Goal: Task Accomplishment & Management: Complete application form

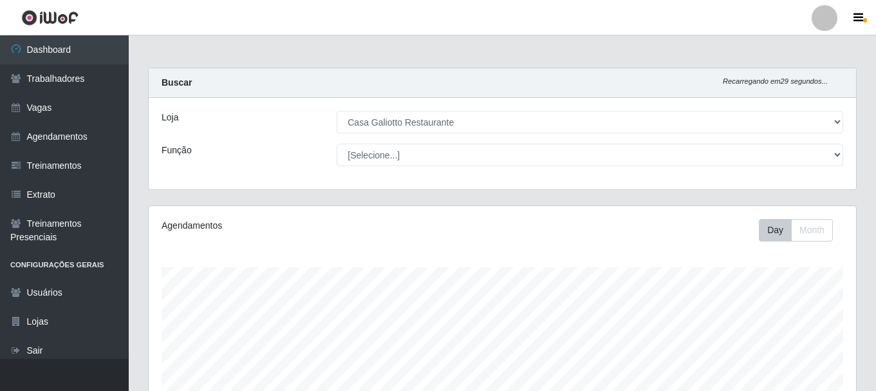
select select "279"
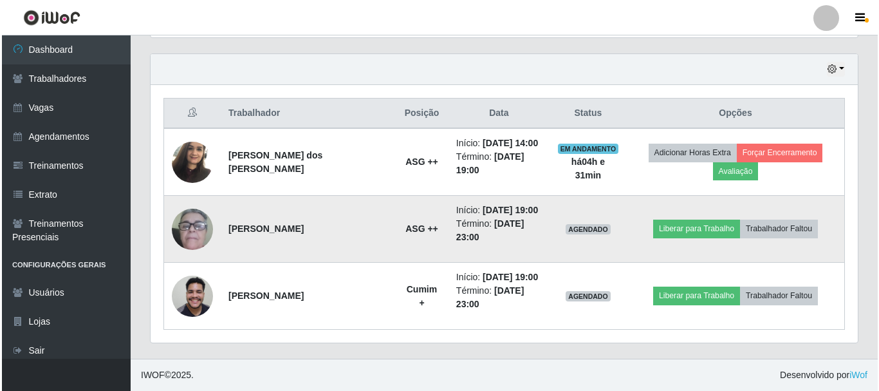
scroll to position [267, 707]
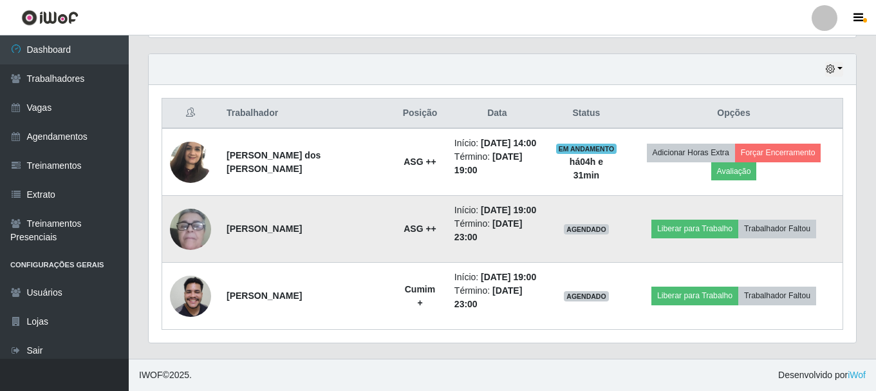
click at [197, 227] on img at bounding box center [190, 229] width 41 height 85
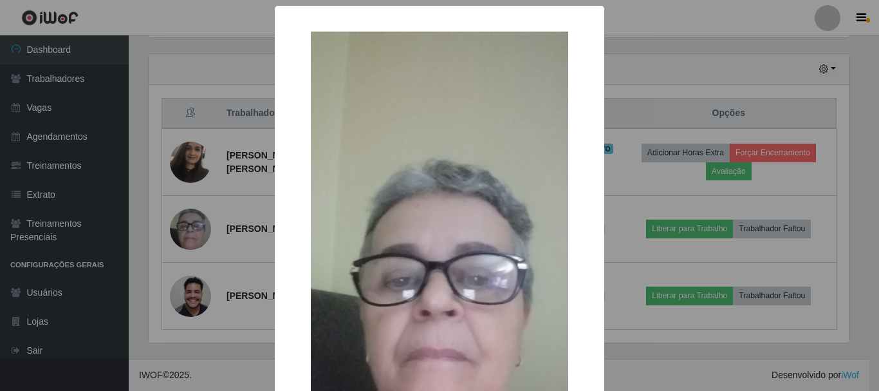
click at [686, 52] on div "× OK Cancel" at bounding box center [439, 195] width 879 height 391
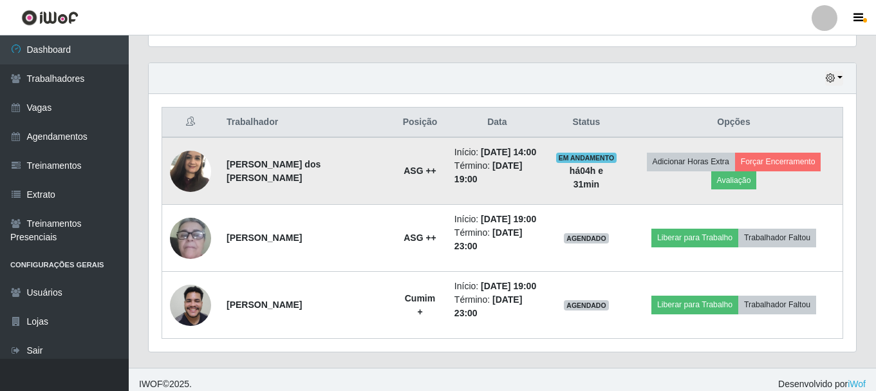
scroll to position [436, 0]
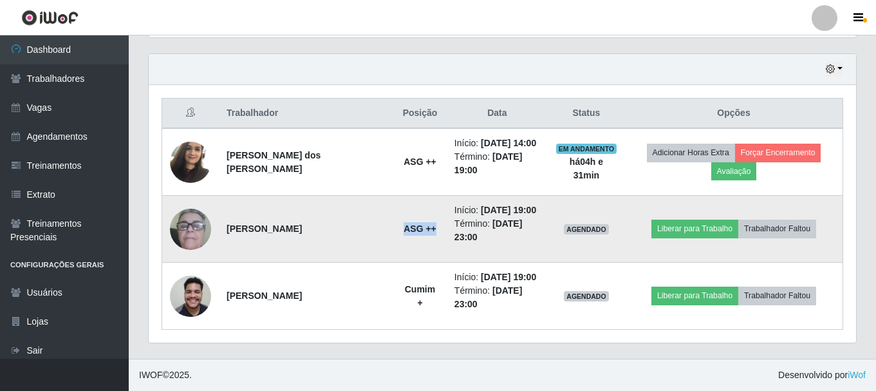
drag, startPoint x: 364, startPoint y: 232, endPoint x: 402, endPoint y: 201, distance: 49.0
click at [397, 229] on td "ASG ++" at bounding box center [419, 229] width 53 height 67
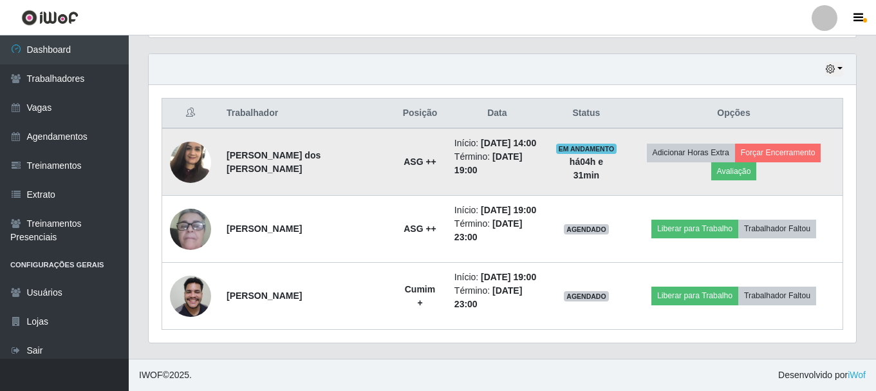
click at [447, 191] on td "Início: [DATE] 14:00 Término: [DATE] 19:00" at bounding box center [497, 162] width 101 height 68
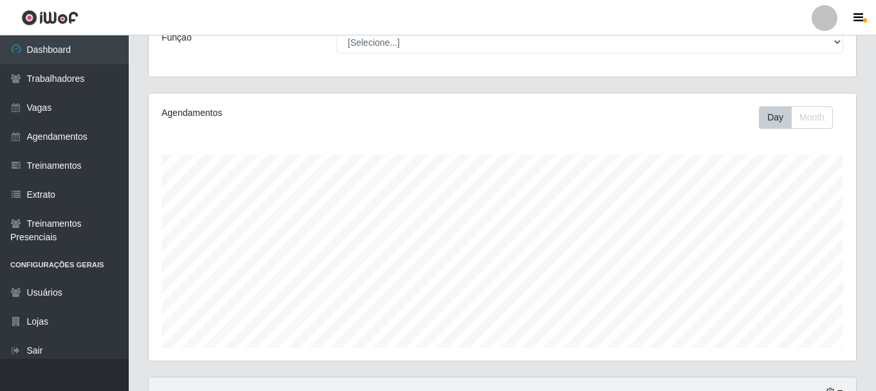
scroll to position [0, 0]
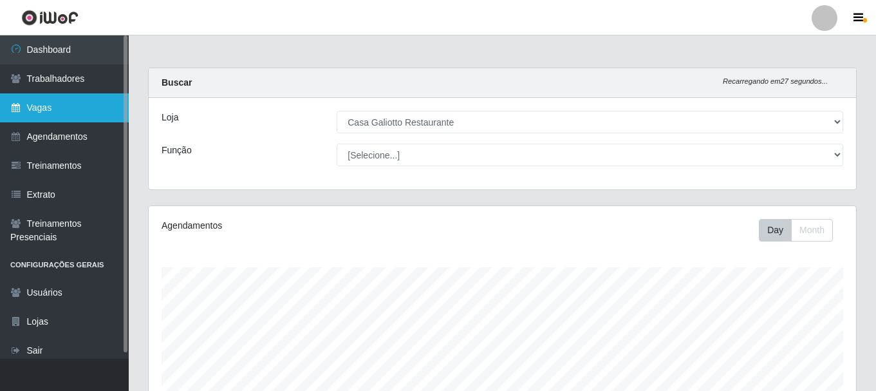
click at [97, 102] on link "Vagas" at bounding box center [64, 107] width 129 height 29
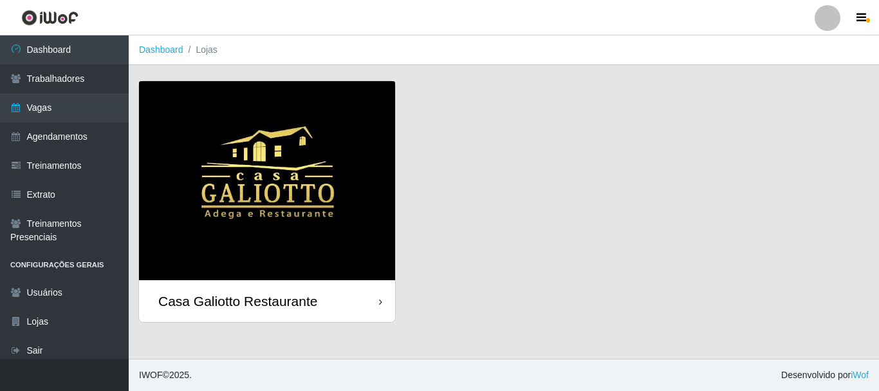
click at [327, 141] on img at bounding box center [267, 180] width 256 height 199
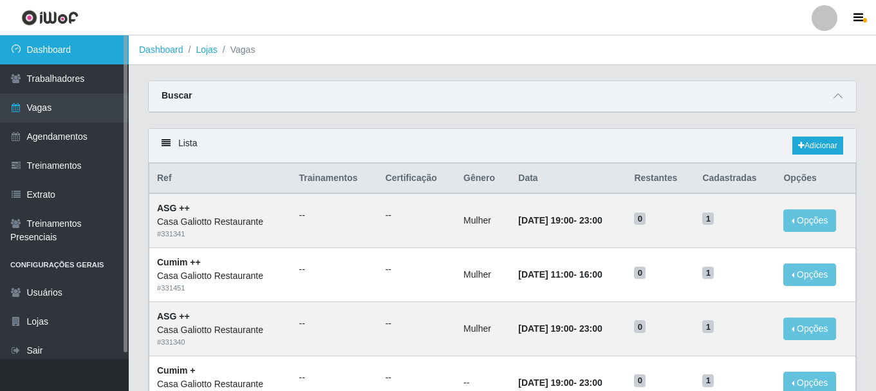
click at [66, 53] on link "Dashboard" at bounding box center [64, 49] width 129 height 29
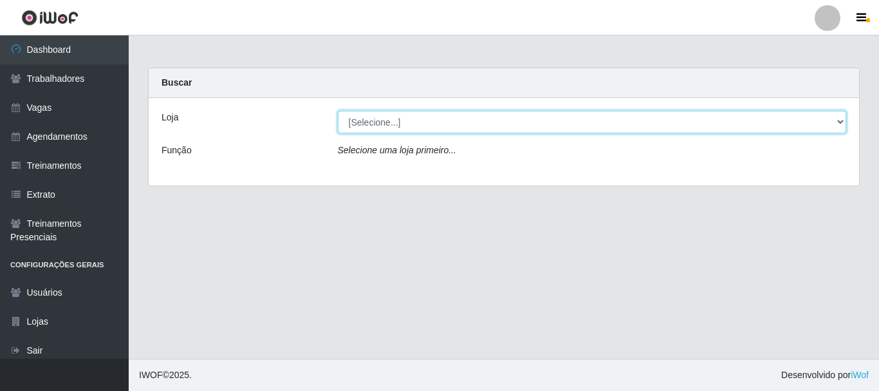
click at [506, 127] on select "[Selecione...] [GEOGRAPHIC_DATA]" at bounding box center [592, 122] width 509 height 23
select select "279"
click at [338, 111] on select "[Selecione...] [GEOGRAPHIC_DATA]" at bounding box center [592, 122] width 509 height 23
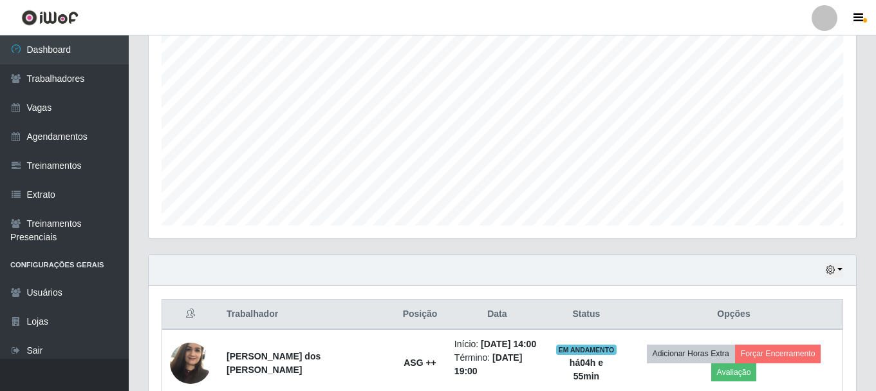
scroll to position [436, 0]
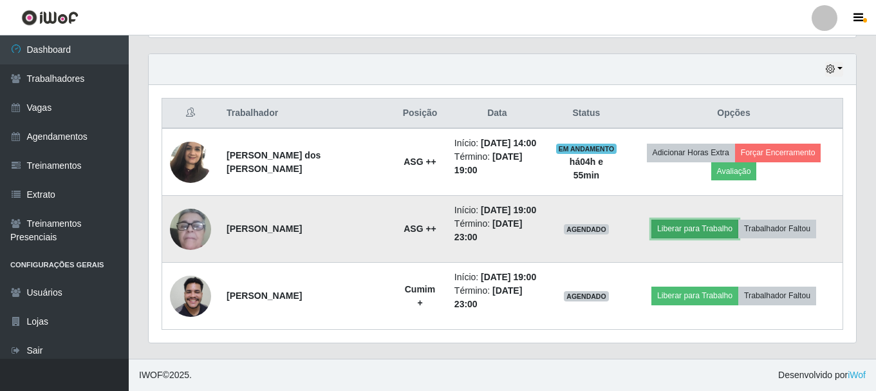
click at [697, 232] on button "Liberar para Trabalho" at bounding box center [694, 229] width 87 height 18
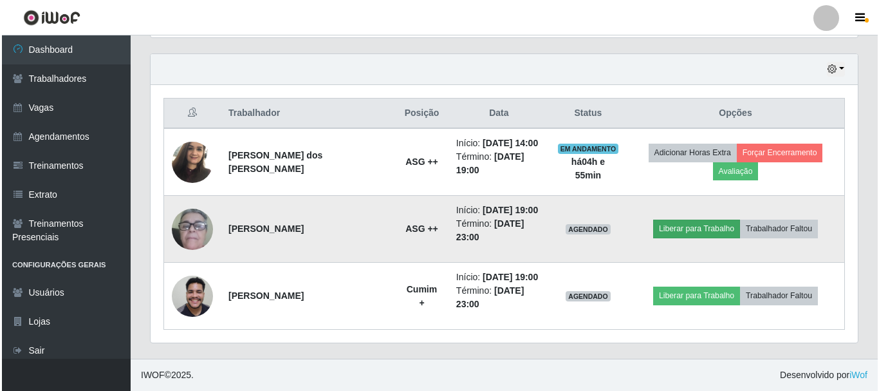
scroll to position [267, 701]
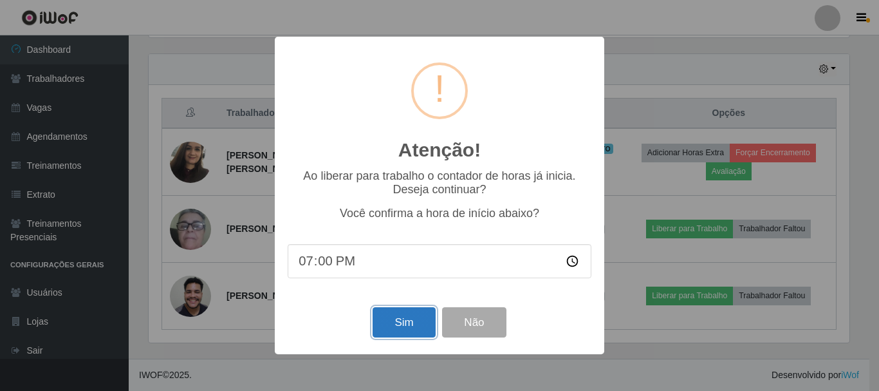
click at [417, 327] on button "Sim" at bounding box center [404, 322] width 62 height 30
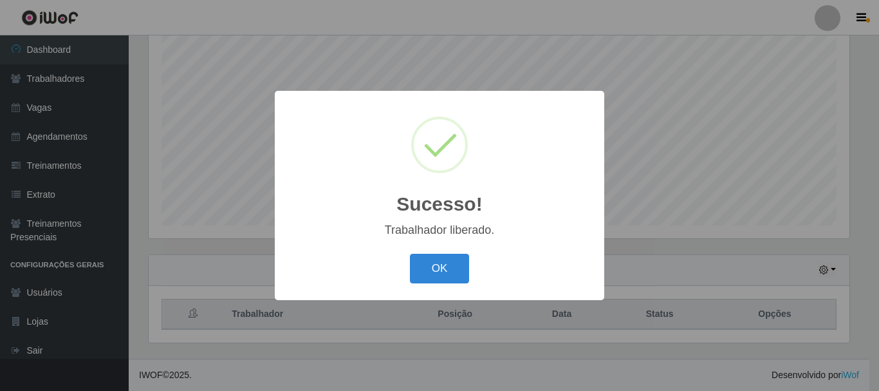
drag, startPoint x: 461, startPoint y: 265, endPoint x: 558, endPoint y: 247, distance: 98.9
click at [460, 265] on button "OK" at bounding box center [440, 269] width 60 height 30
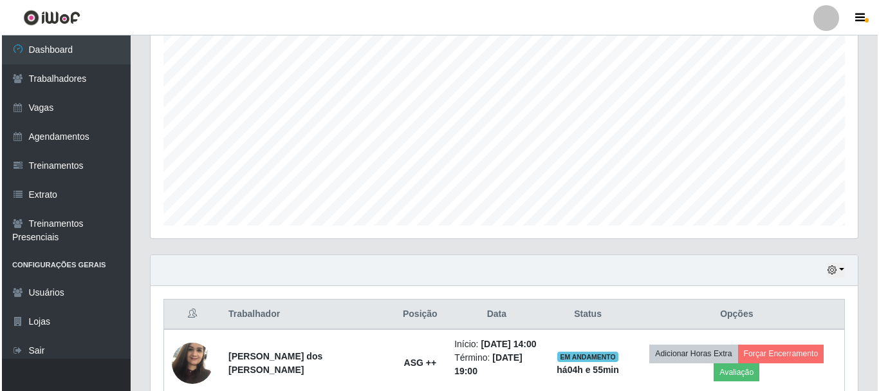
scroll to position [436, 0]
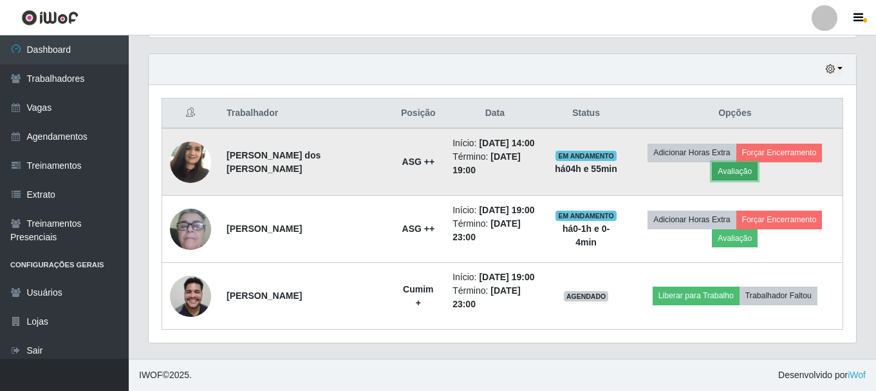
click at [724, 178] on button "Avaliação" at bounding box center [735, 171] width 46 height 18
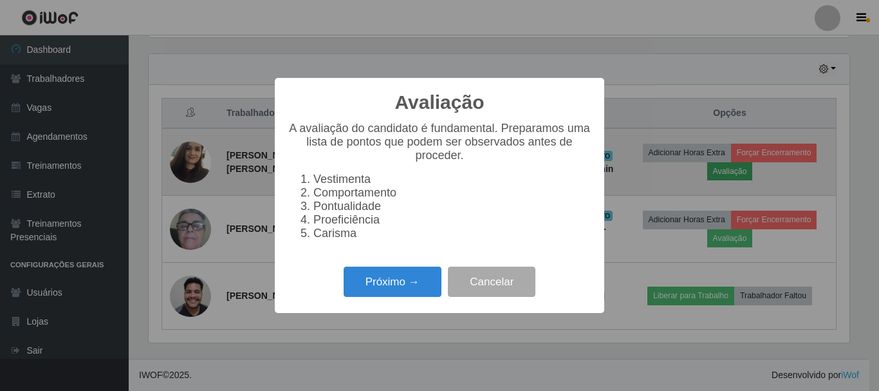
scroll to position [267, 701]
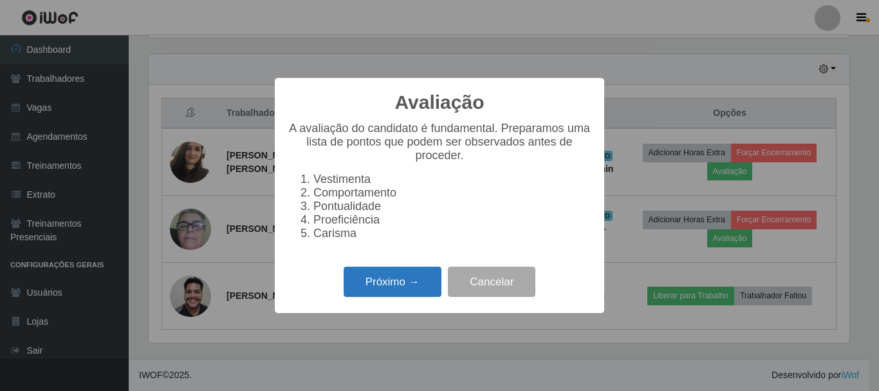
click at [415, 285] on button "Próximo →" at bounding box center [393, 282] width 98 height 30
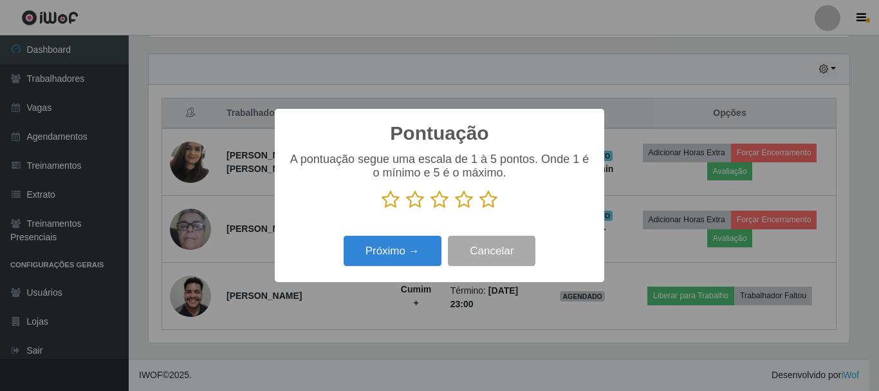
click at [486, 196] on icon at bounding box center [489, 199] width 18 height 19
click at [480, 209] on input "radio" at bounding box center [480, 209] width 0 height 0
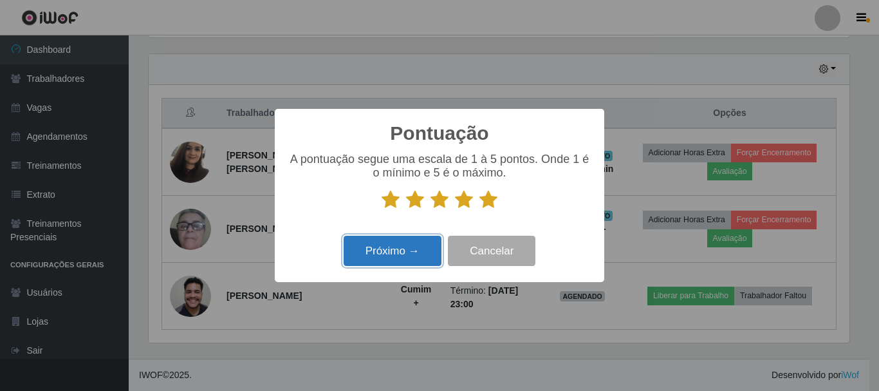
click at [416, 252] on button "Próximo →" at bounding box center [393, 251] width 98 height 30
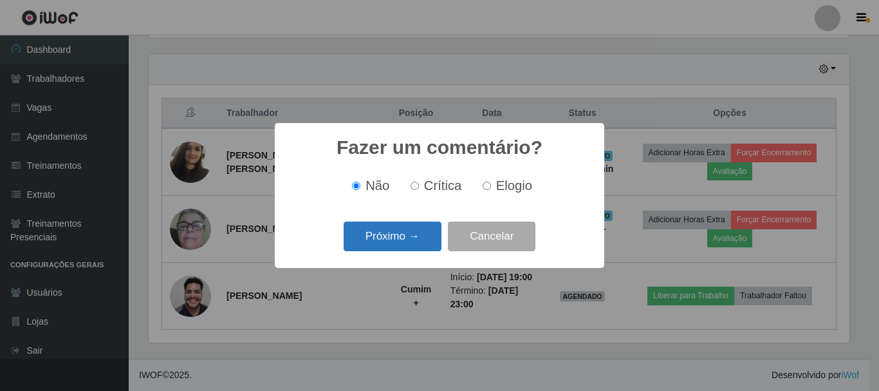
click at [431, 226] on button "Próximo →" at bounding box center [393, 236] width 98 height 30
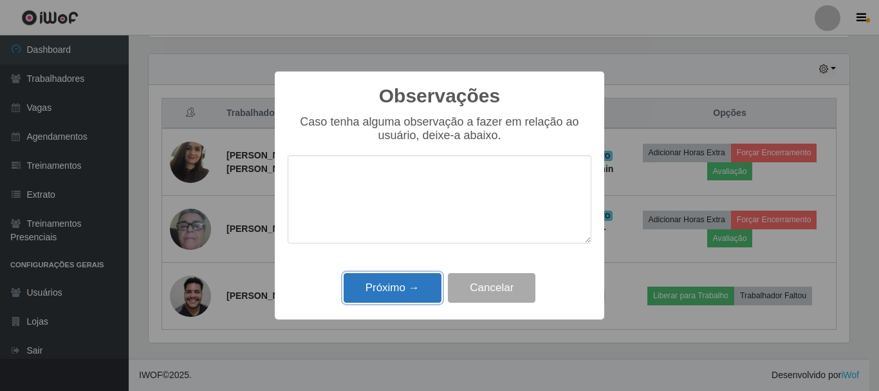
click at [417, 288] on button "Próximo →" at bounding box center [393, 288] width 98 height 30
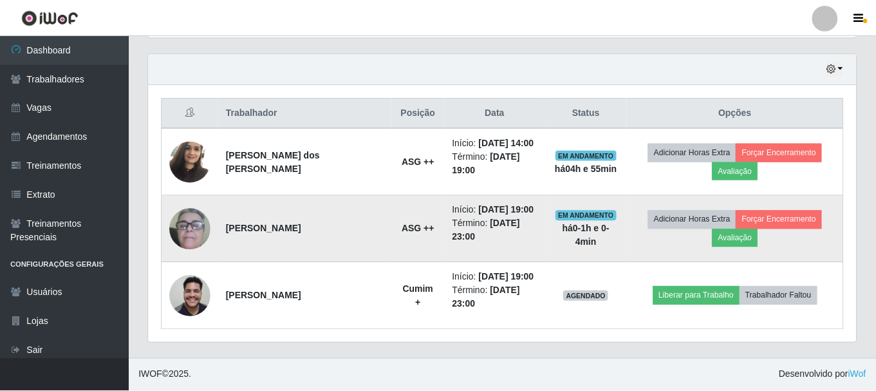
scroll to position [267, 707]
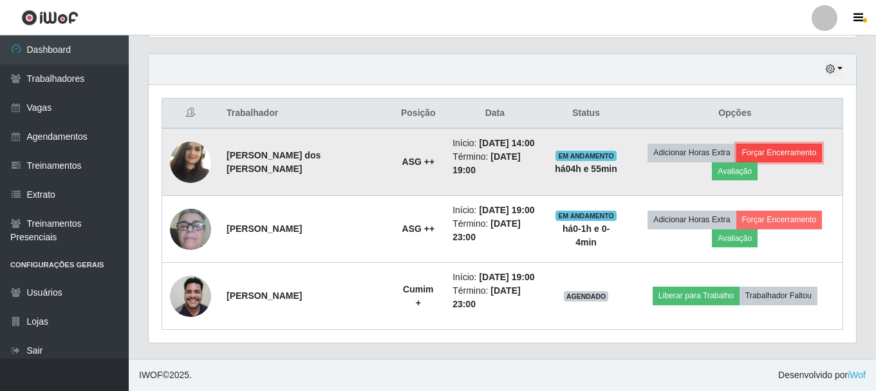
click at [769, 156] on button "Forçar Encerramento" at bounding box center [779, 153] width 86 height 18
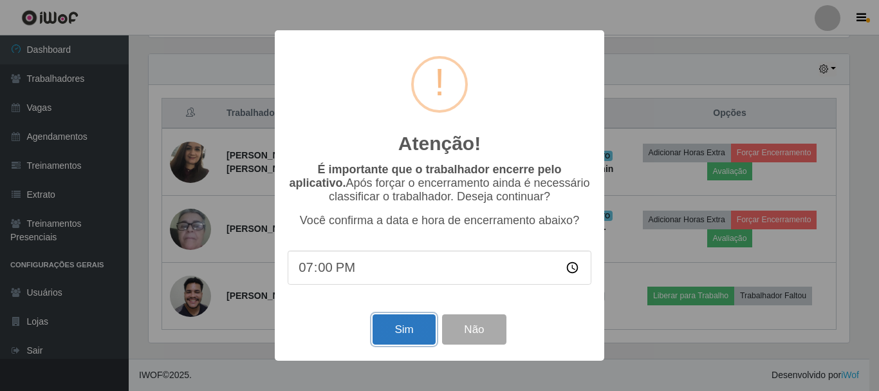
click at [398, 326] on button "Sim" at bounding box center [404, 329] width 62 height 30
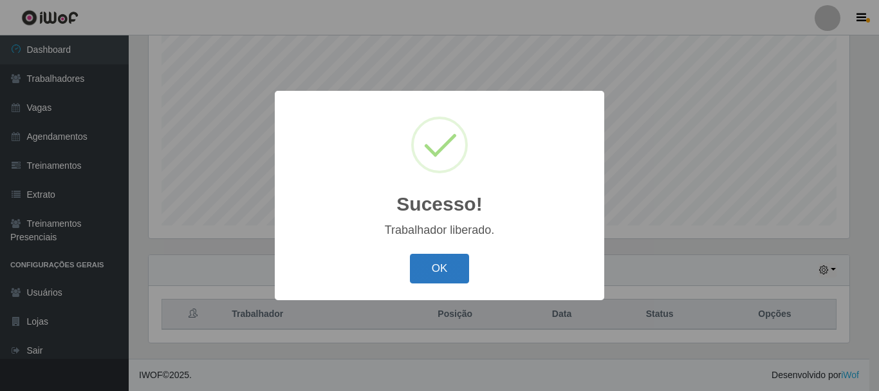
click at [429, 264] on button "OK" at bounding box center [440, 269] width 60 height 30
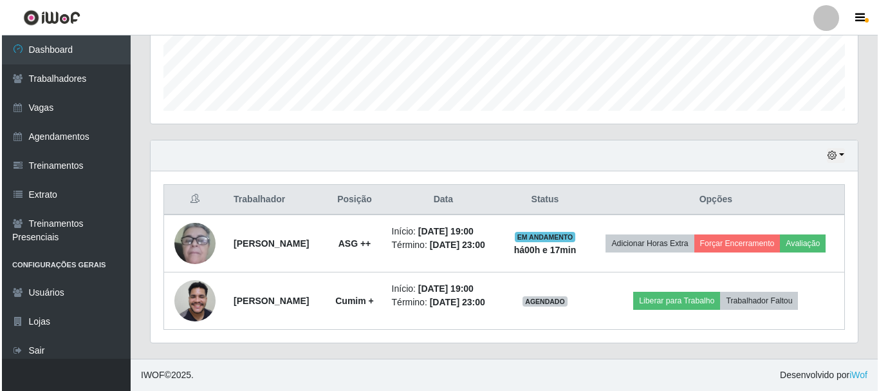
scroll to position [369, 0]
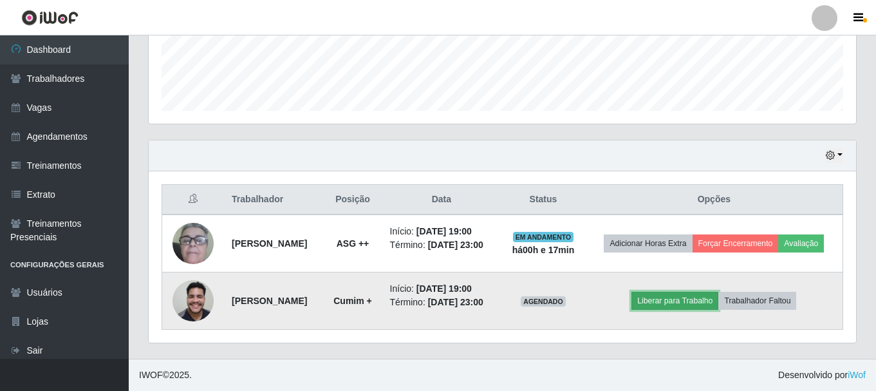
click at [671, 298] on button "Liberar para Trabalho" at bounding box center [675, 301] width 87 height 18
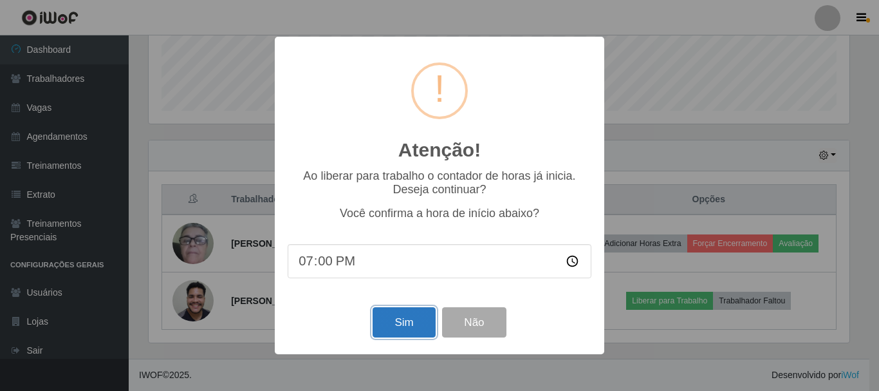
click at [399, 315] on button "Sim" at bounding box center [404, 322] width 62 height 30
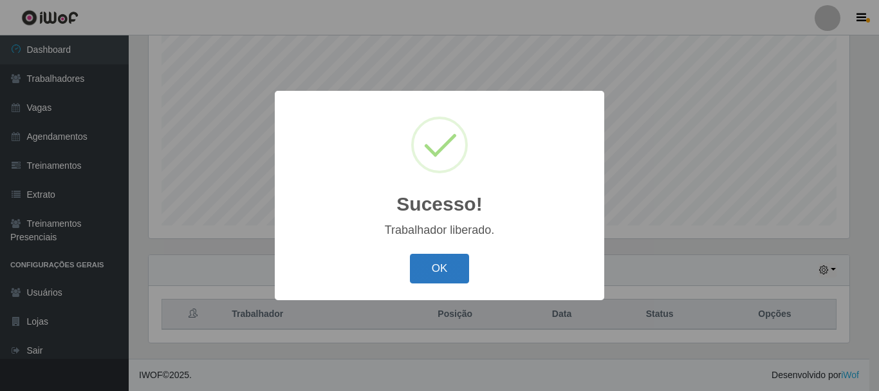
drag, startPoint x: 427, startPoint y: 269, endPoint x: 421, endPoint y: 263, distance: 8.7
click at [427, 268] on button "OK" at bounding box center [440, 269] width 60 height 30
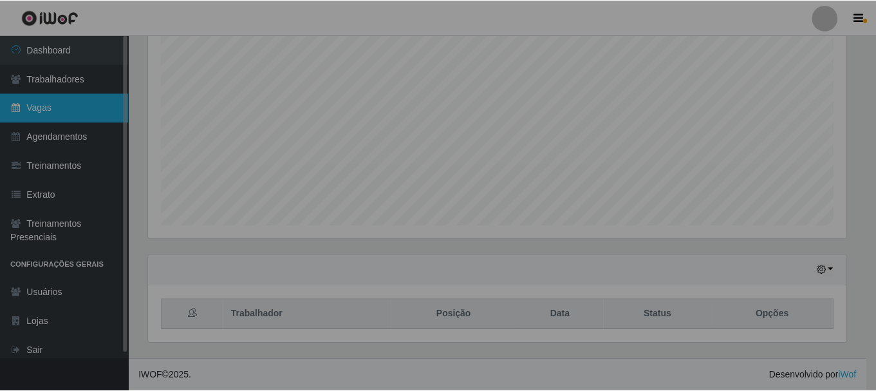
scroll to position [267, 707]
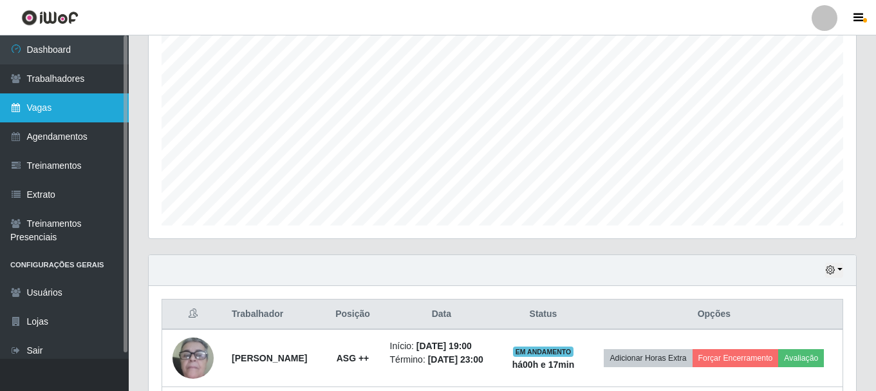
click at [25, 95] on link "Vagas" at bounding box center [64, 107] width 129 height 29
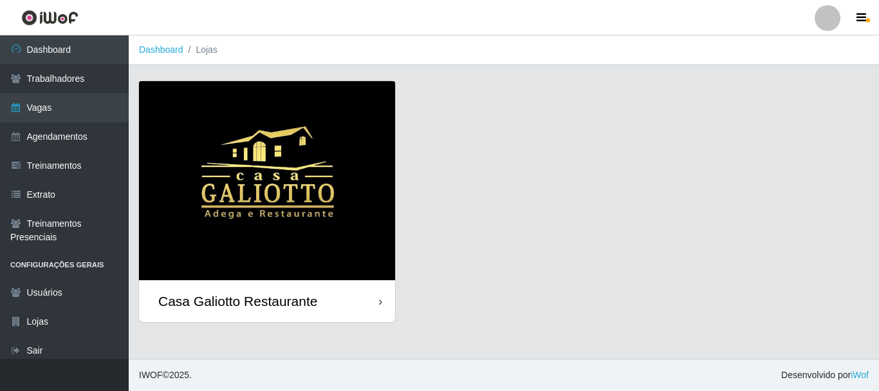
click at [298, 119] on img at bounding box center [267, 180] width 256 height 199
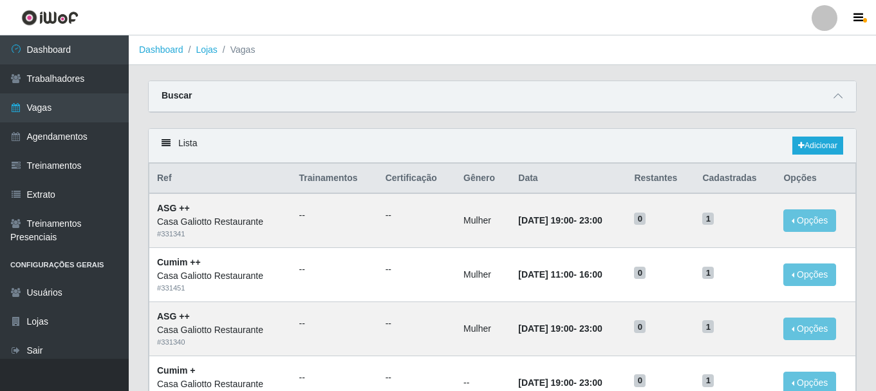
scroll to position [64, 0]
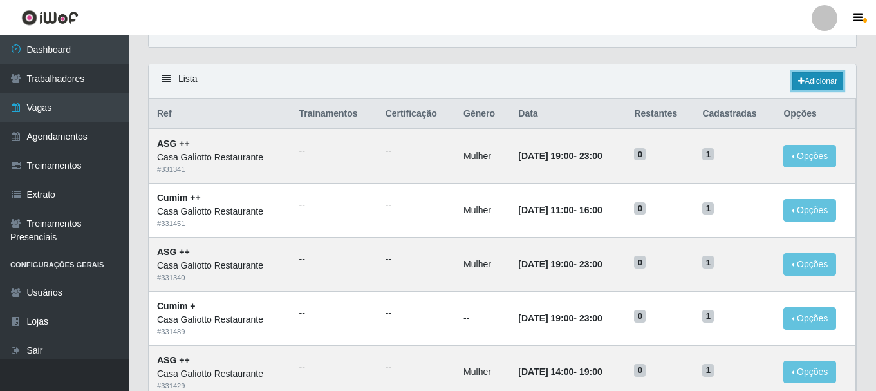
click at [798, 81] on icon at bounding box center [801, 81] width 6 height 8
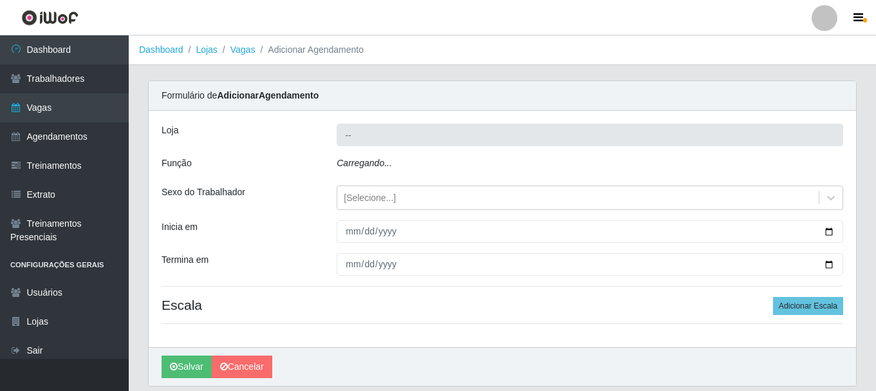
type input "Casa Galiotto Restaurante"
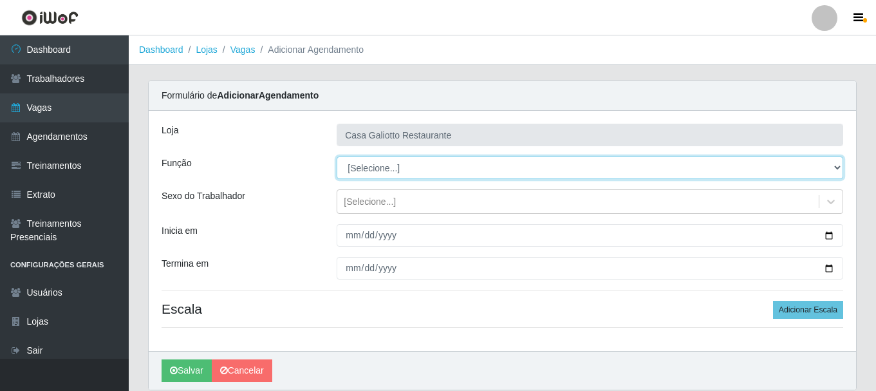
click at [390, 164] on select "[Selecione...] ASG ASG + ASG ++ Auxiliar de Cozinha Auxiliar de Cozinha + Auxil…" at bounding box center [590, 167] width 507 height 23
select select "79"
click at [337, 156] on select "[Selecione...] ASG ASG + ASG ++ Auxiliar de Cozinha Auxiliar de Cozinha + Auxil…" at bounding box center [590, 167] width 507 height 23
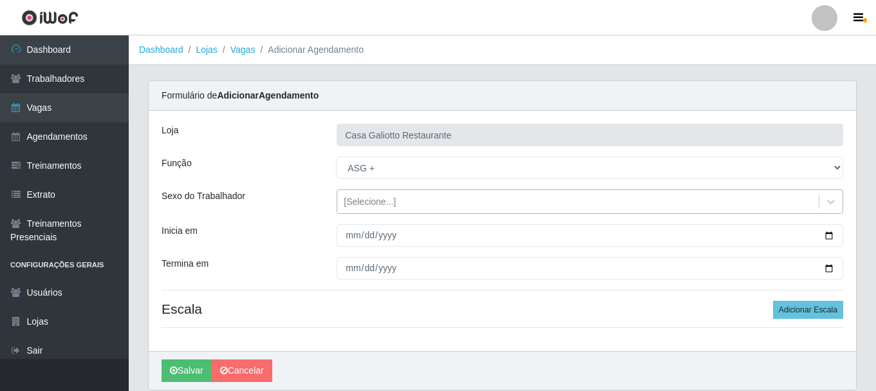
click at [398, 194] on div "[Selecione...]" at bounding box center [578, 201] width 482 height 21
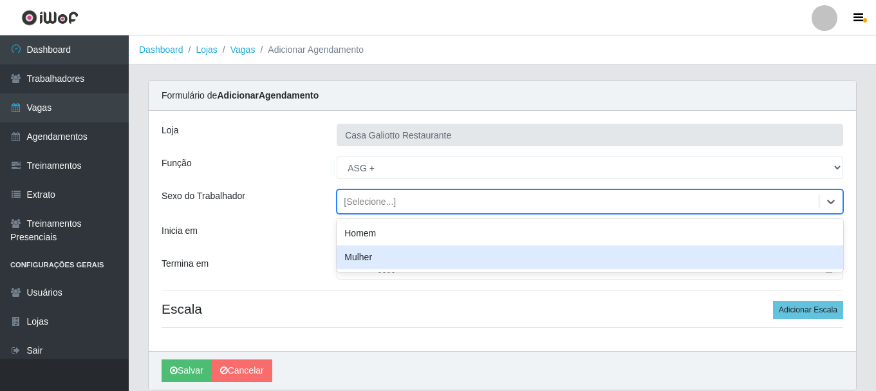
click at [403, 259] on div "Mulher" at bounding box center [590, 257] width 507 height 24
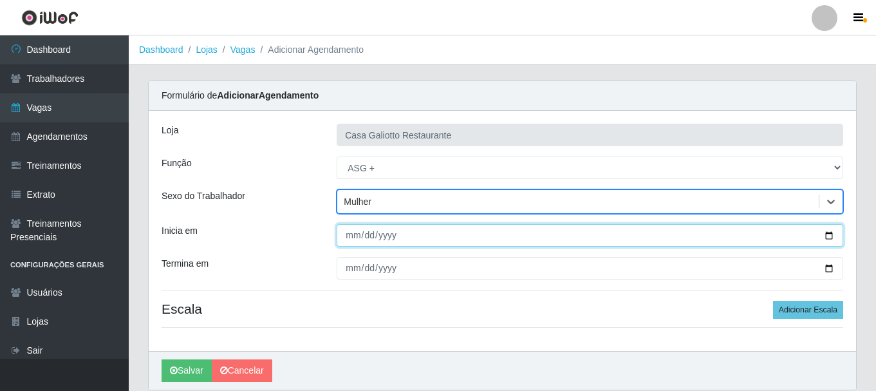
click at [829, 238] on input "Inicia em" at bounding box center [590, 235] width 507 height 23
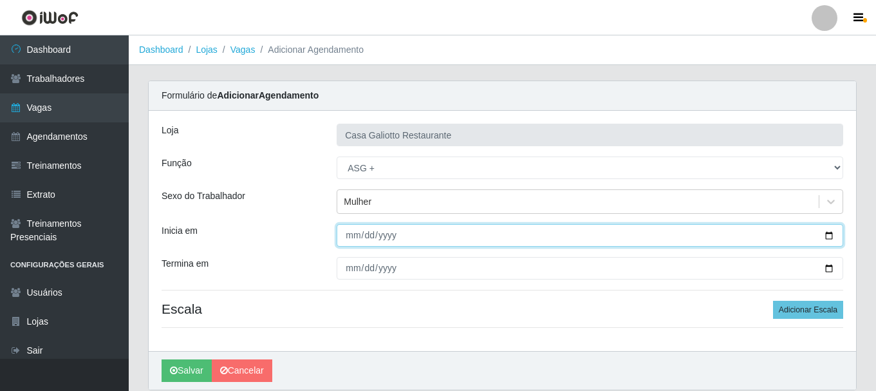
click at [833, 233] on input "[DATE]" at bounding box center [590, 235] width 507 height 23
type input "[DATE]"
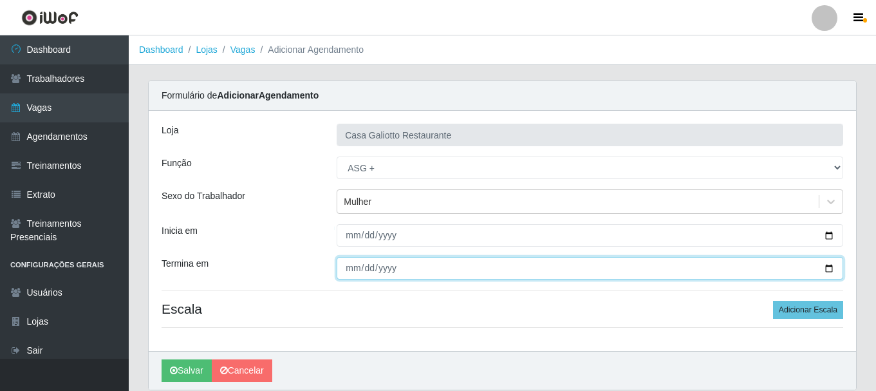
click at [830, 270] on input "Termina em" at bounding box center [590, 268] width 507 height 23
type input "[DATE]"
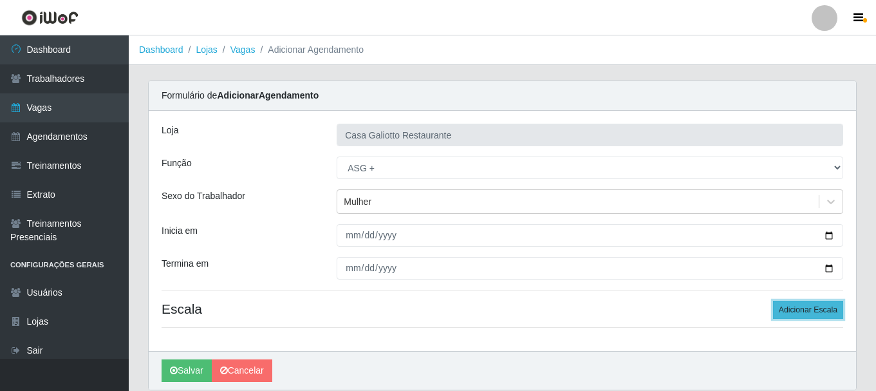
click at [792, 306] on button "Adicionar Escala" at bounding box center [808, 310] width 70 height 18
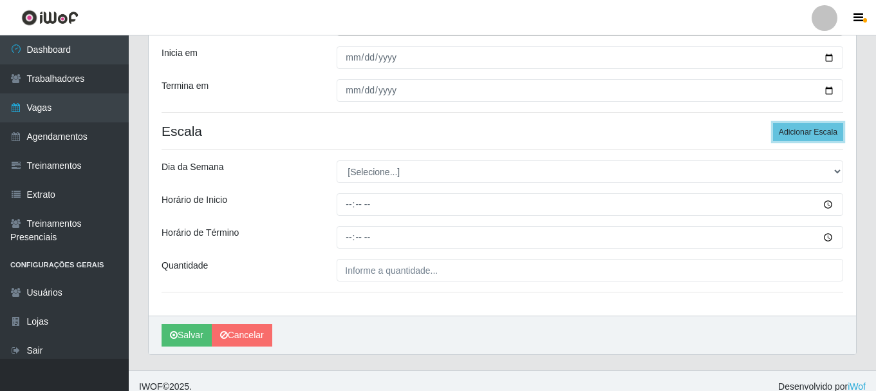
scroll to position [189, 0]
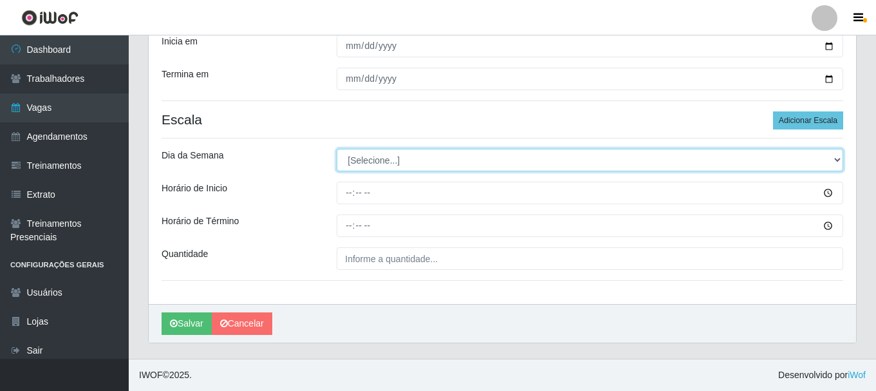
drag, startPoint x: 433, startPoint y: 160, endPoint x: 433, endPoint y: 169, distance: 9.0
click at [433, 161] on select "[Selecione...] Segunda Terça Quarta Quinta Sexta Sábado Domingo" at bounding box center [590, 160] width 507 height 23
select select "2"
click at [337, 149] on select "[Selecione...] Segunda Terça Quarta Quinta Sexta Sábado Domingo" at bounding box center [590, 160] width 507 height 23
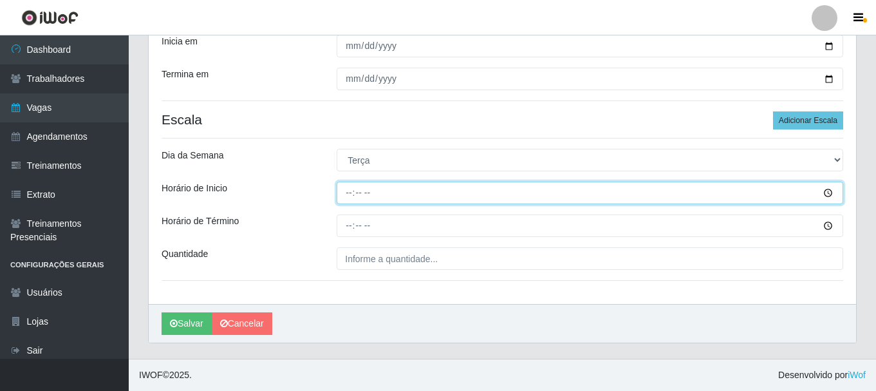
click at [399, 201] on input "Horário de Inicio" at bounding box center [590, 193] width 507 height 23
type input "19:00"
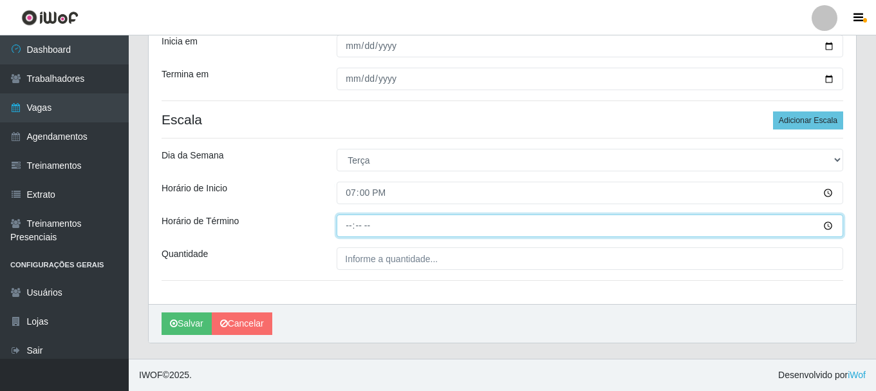
click at [346, 227] on input "Horário de Término" at bounding box center [590, 225] width 507 height 23
type input "23:00"
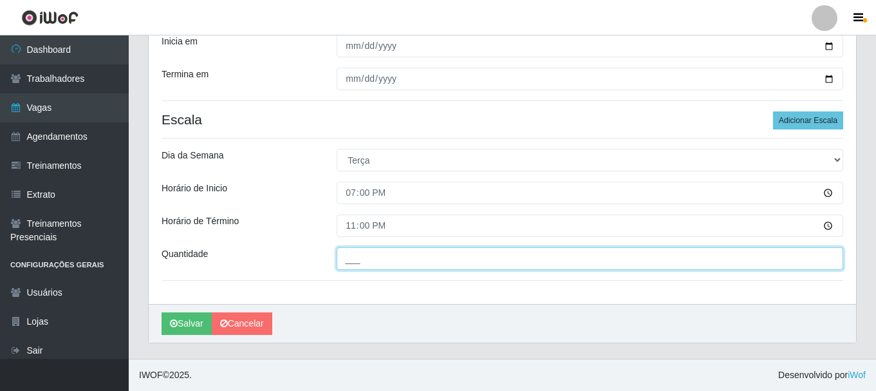
drag, startPoint x: 362, startPoint y: 258, endPoint x: 366, endPoint y: 279, distance: 22.2
click at [362, 258] on input "___" at bounding box center [590, 258] width 507 height 23
type input "1__"
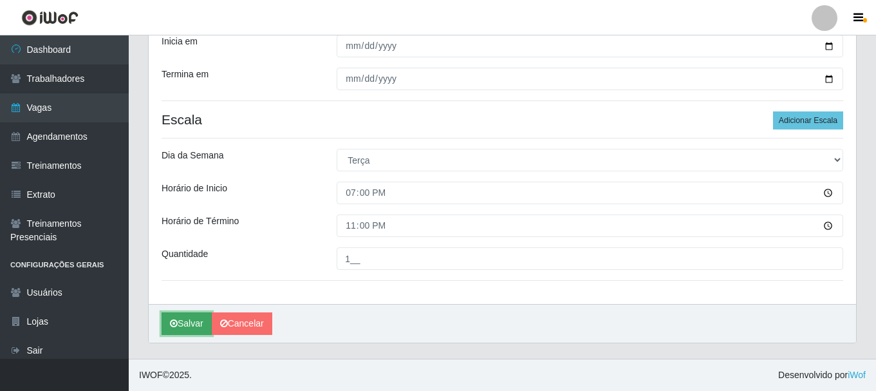
click at [176, 312] on button "Salvar" at bounding box center [187, 323] width 50 height 23
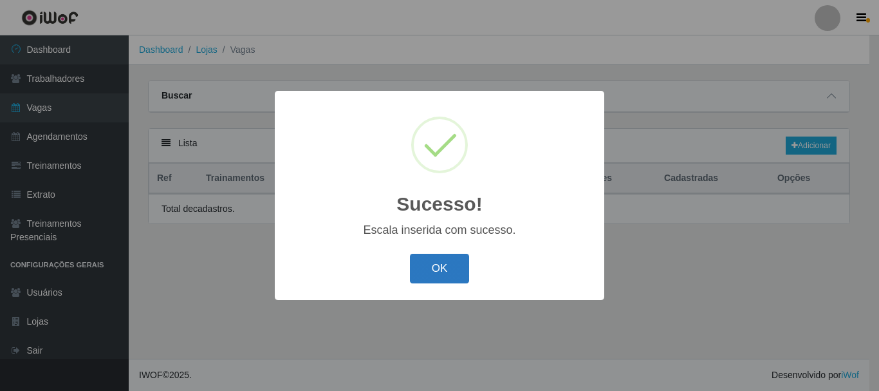
click at [429, 277] on button "OK" at bounding box center [440, 269] width 60 height 30
